Goal: Task Accomplishment & Management: Manage account settings

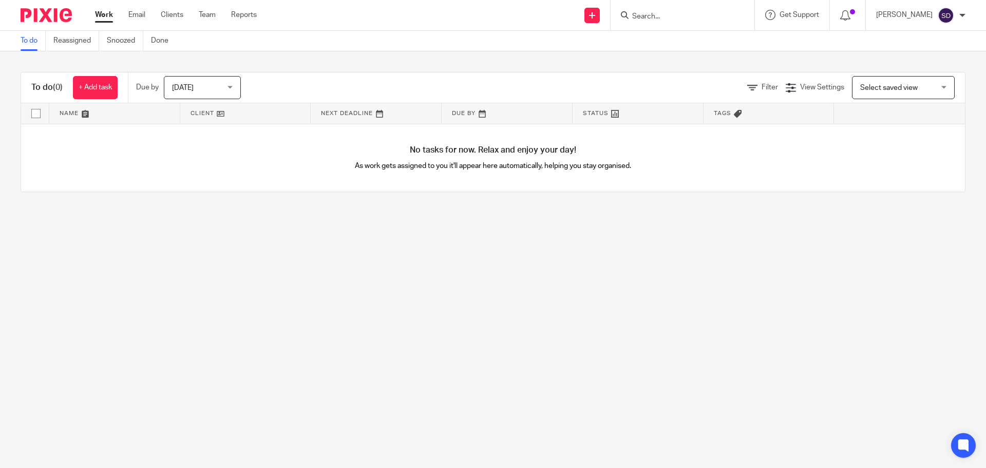
click at [653, 15] on input "Search" at bounding box center [677, 16] width 92 height 9
type input "cultivat"
click at [664, 52] on link at bounding box center [716, 44] width 174 height 24
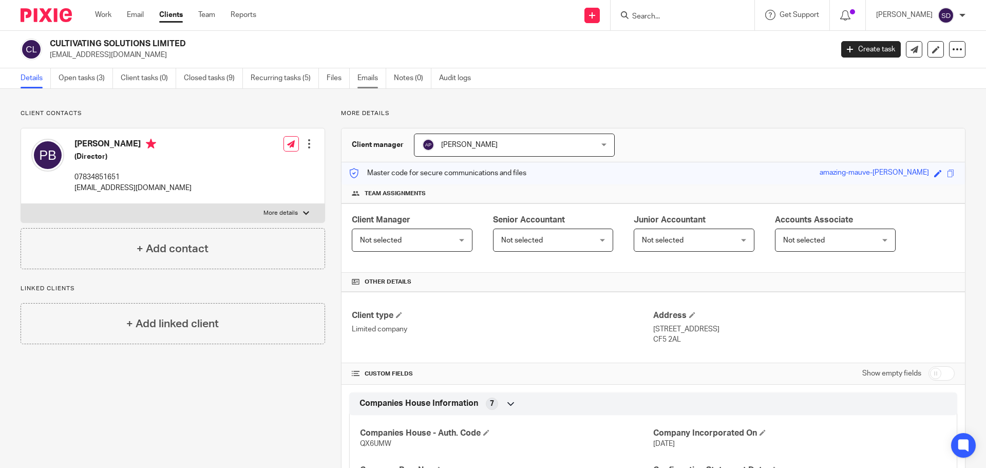
click at [371, 78] on link "Emails" at bounding box center [371, 78] width 29 height 20
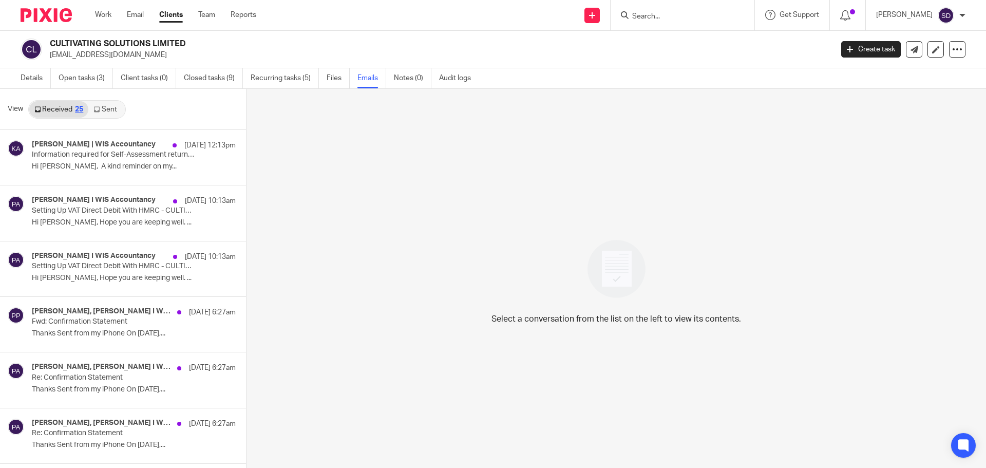
click at [109, 110] on link "Sent" at bounding box center [106, 109] width 36 height 16
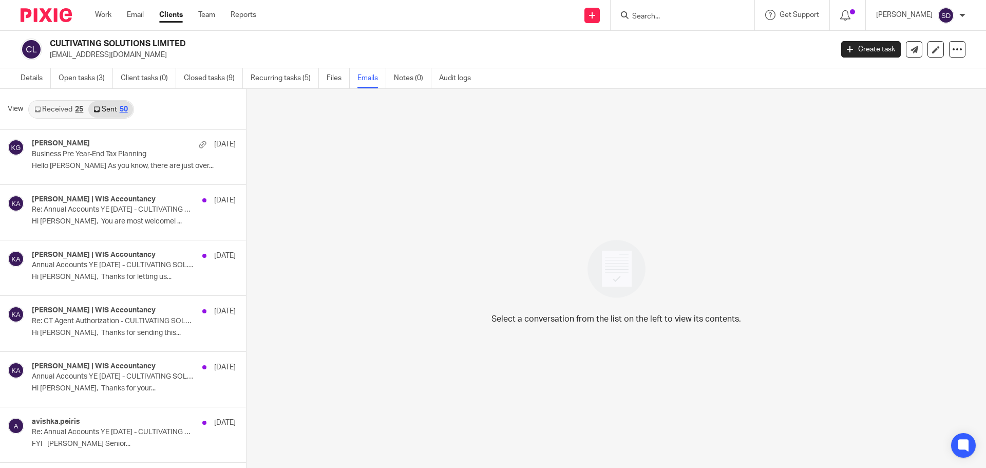
scroll to position [719, 0]
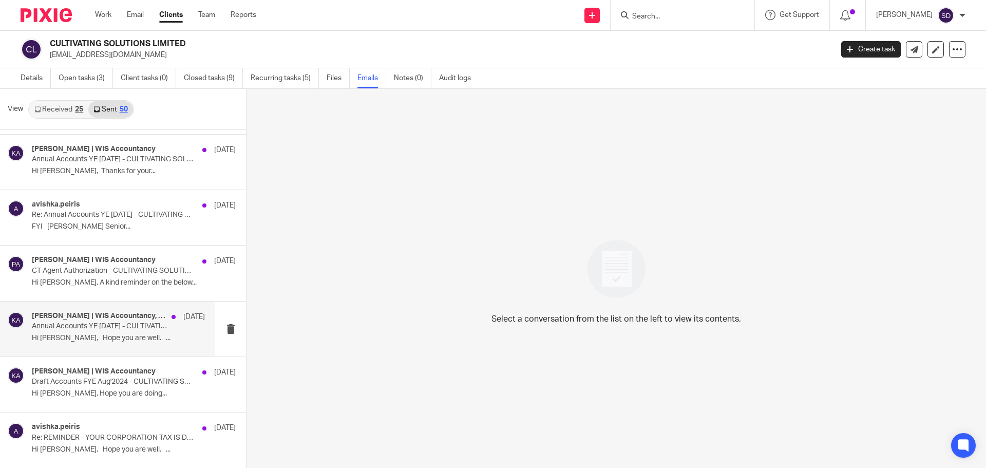
click at [98, 346] on div "Kithmi Gunawardhana | WIS Accountancy, Paul Burleton, avishka.peiris 13 May Ann…" at bounding box center [118, 329] width 173 height 34
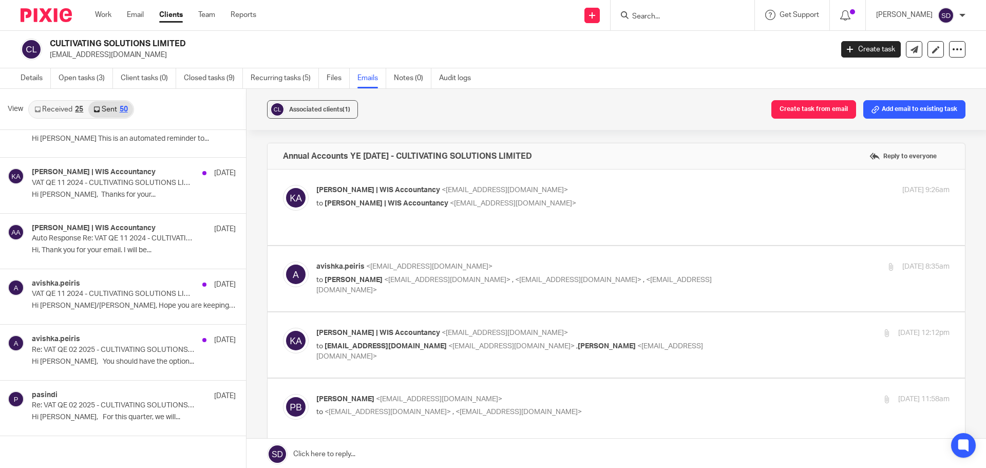
scroll to position [0, 0]
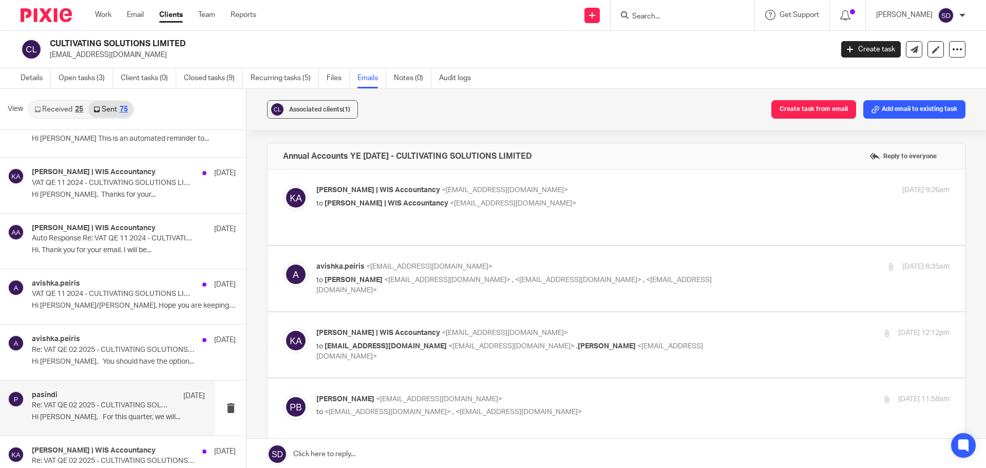
click at [120, 416] on p "Hi Steve, For this quarter, we will..." at bounding box center [118, 417] width 173 height 9
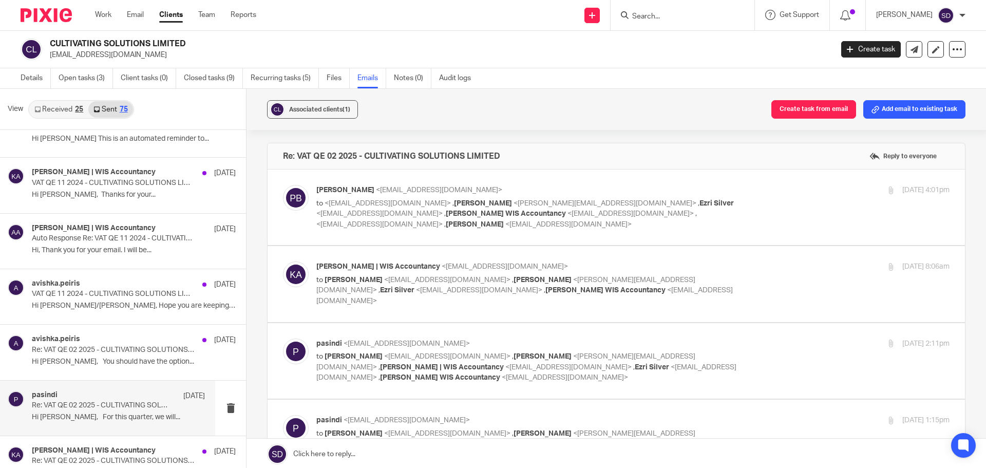
click at [647, 232] on label at bounding box center [617, 208] width 698 height 76
click at [283, 185] on input "checkbox" at bounding box center [283, 184] width 1 height 1
checkbox input "true"
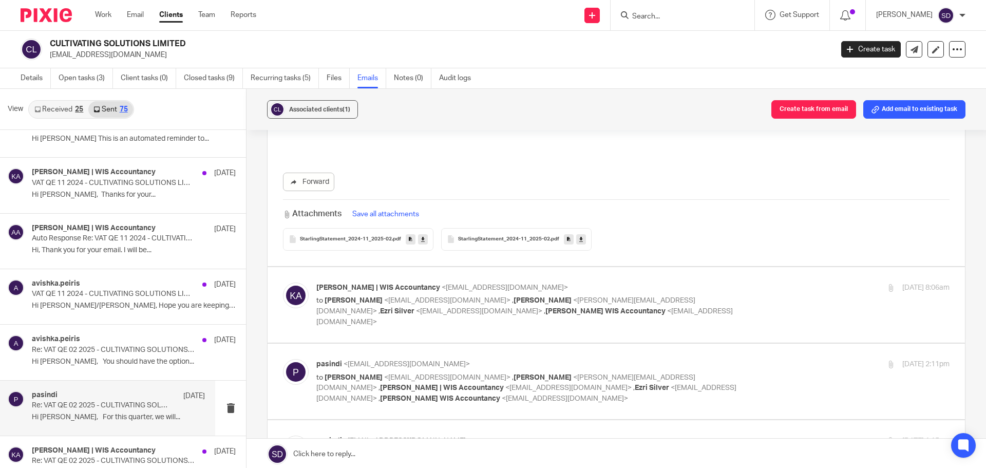
scroll to position [1541, 0]
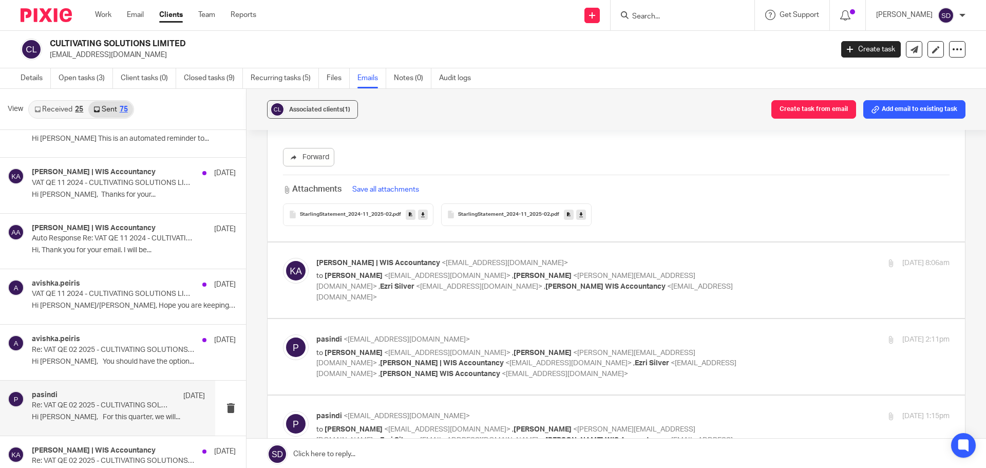
click at [624, 303] on label at bounding box center [617, 280] width 698 height 76
click at [283, 258] on input "checkbox" at bounding box center [283, 257] width 1 height 1
checkbox input "true"
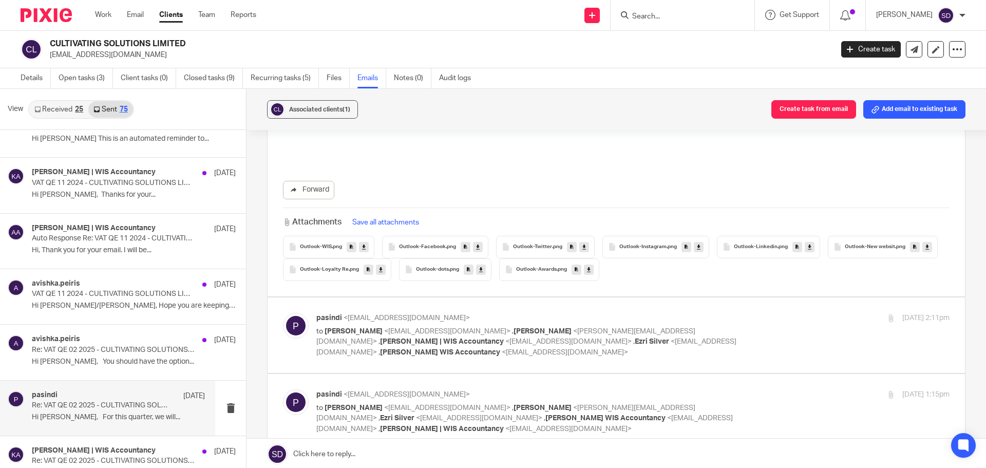
scroll to position [3698, 0]
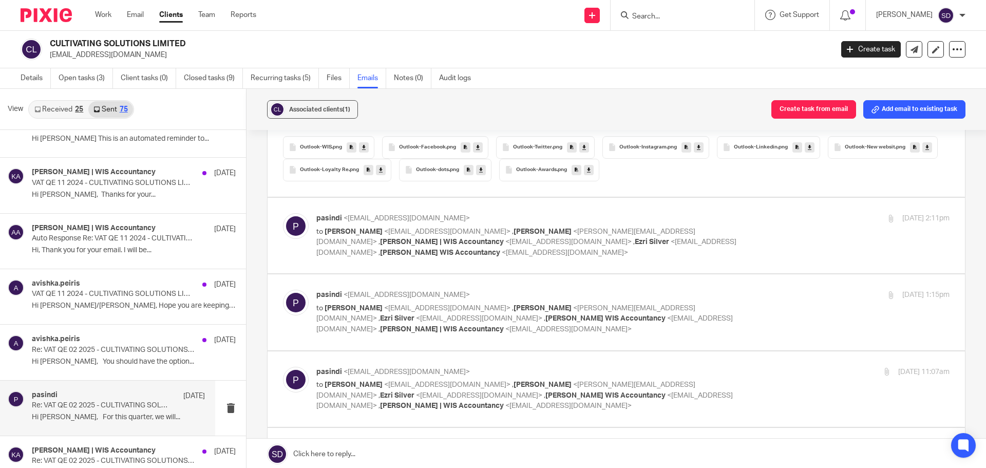
click at [620, 253] on label at bounding box center [617, 236] width 698 height 76
click at [283, 213] on input "checkbox" at bounding box center [283, 213] width 1 height 1
checkbox input "true"
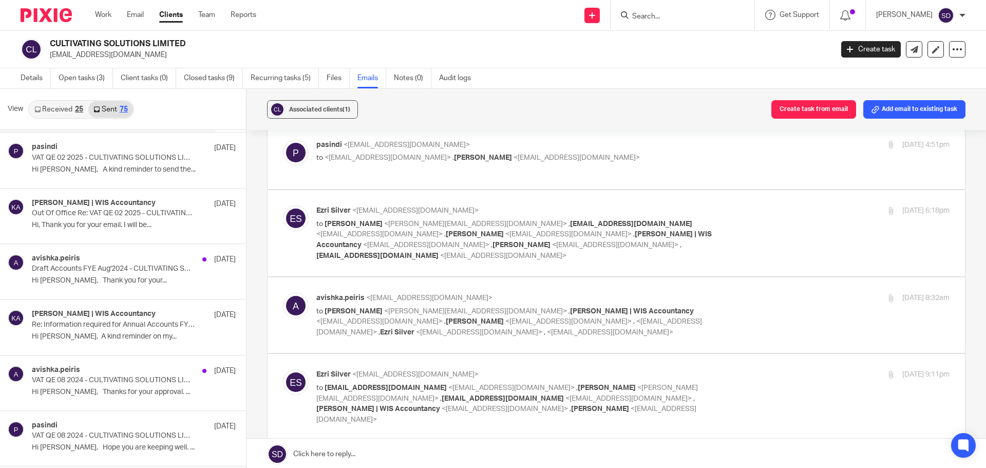
scroll to position [2836, 0]
click at [157, 287] on div "avishka.peiris 10 Mar Draft Accounts FYE Aug'2024 - CULTIVATING SOLUTIONS LIMIT…" at bounding box center [118, 271] width 173 height 34
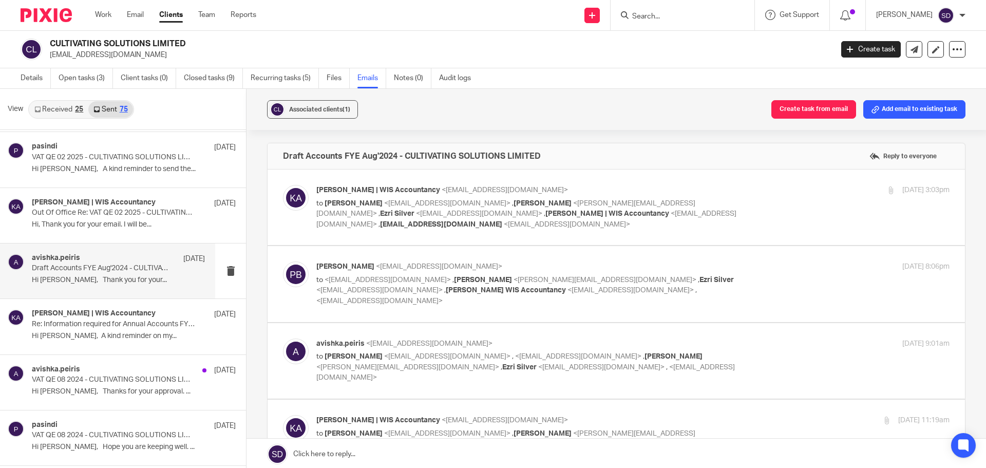
scroll to position [0, 0]
click at [500, 234] on label at bounding box center [617, 208] width 698 height 76
click at [283, 185] on input "checkbox" at bounding box center [283, 184] width 1 height 1
checkbox input "true"
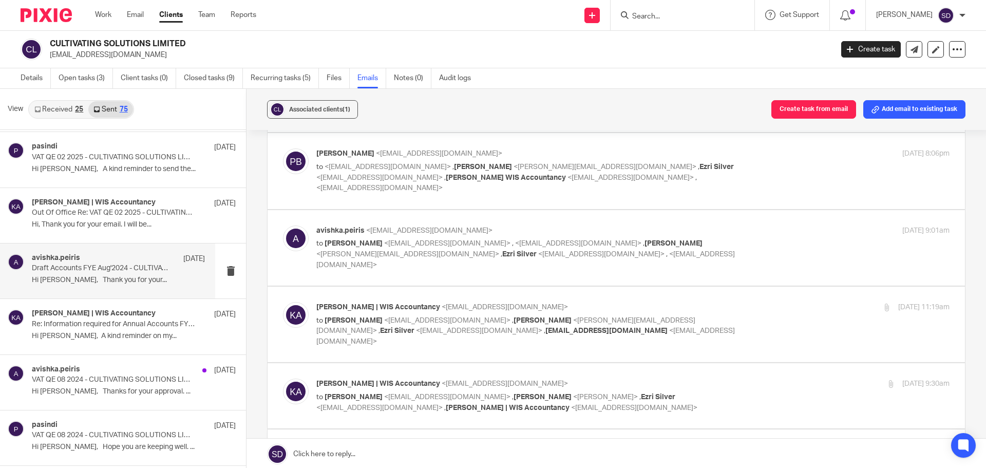
scroll to position [822, 0]
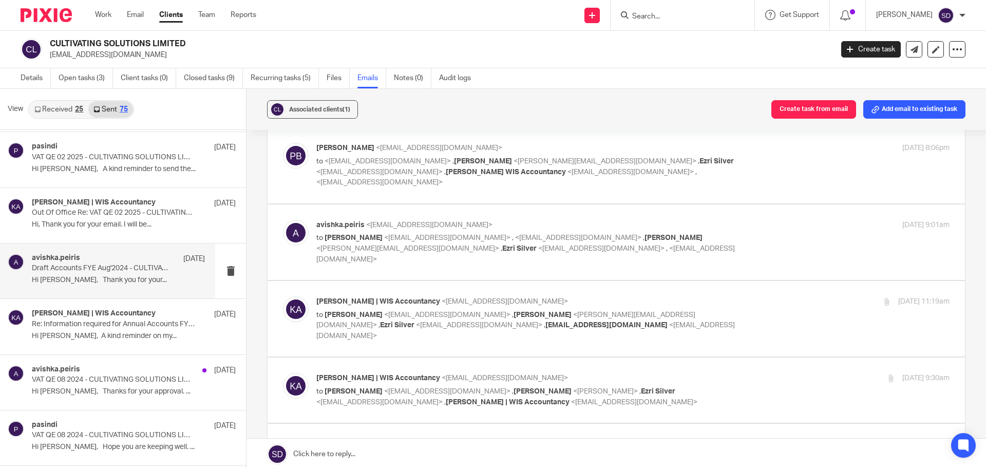
click at [486, 191] on label at bounding box center [617, 165] width 698 height 76
click at [283, 143] on input "checkbox" at bounding box center [283, 142] width 1 height 1
checkbox input "true"
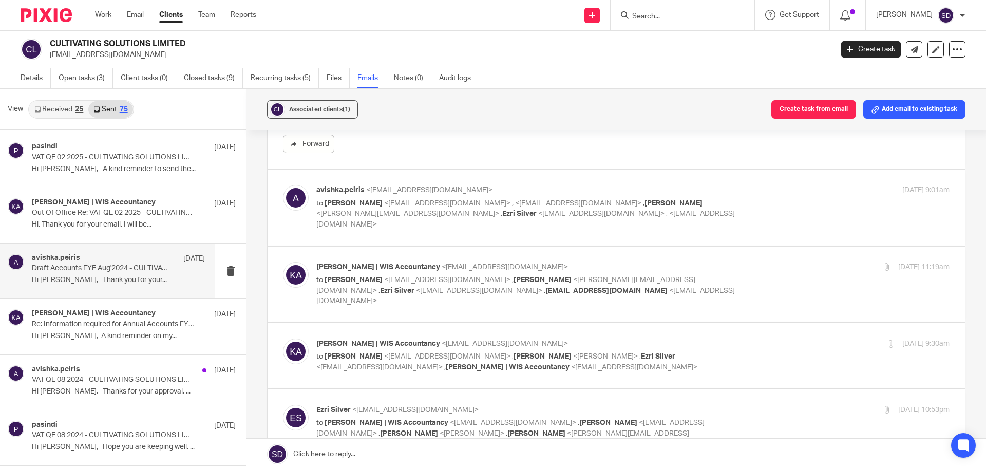
scroll to position [1592, 0]
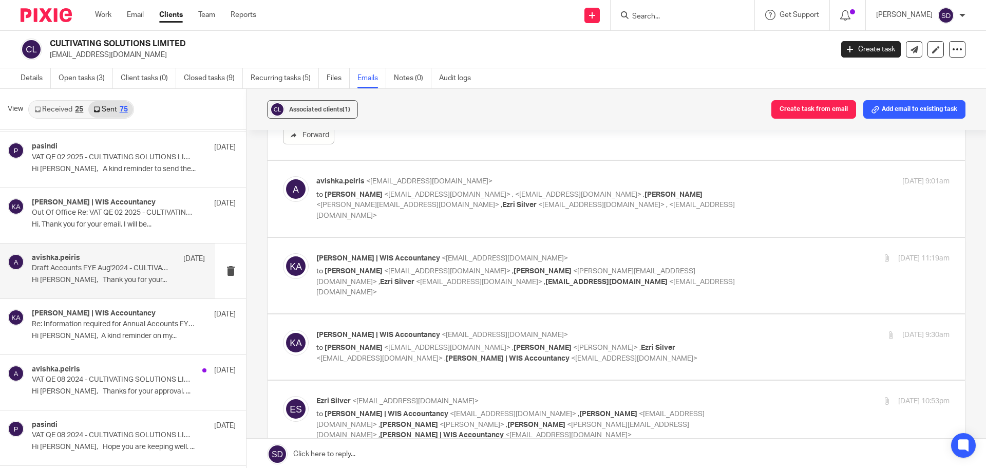
click at [441, 219] on label at bounding box center [617, 199] width 698 height 76
click at [283, 176] on input "checkbox" at bounding box center [283, 176] width 1 height 1
checkbox input "true"
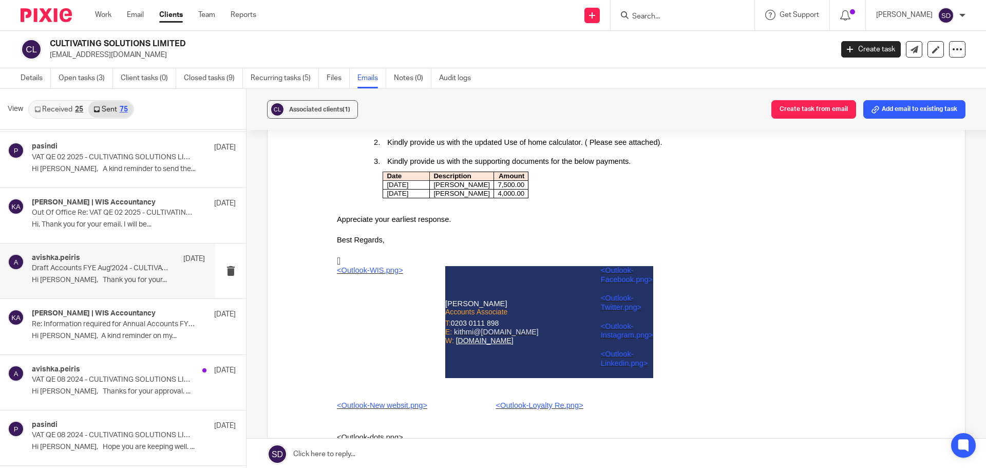
scroll to position [2209, 0]
